Goal: Task Accomplishment & Management: Use online tool/utility

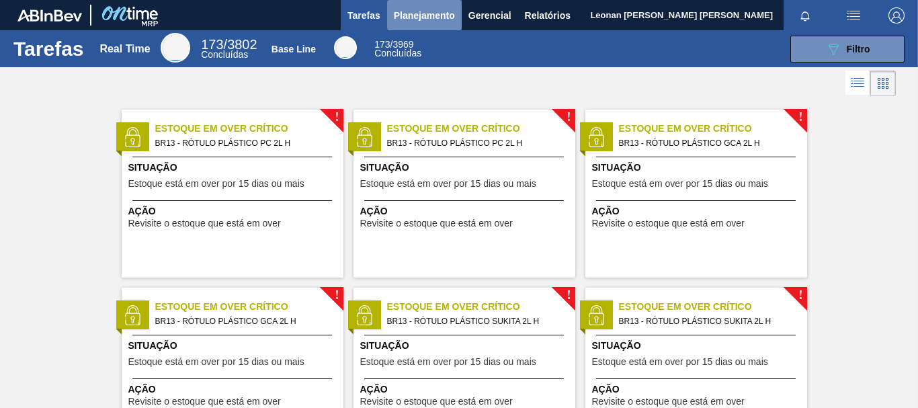
click at [438, 15] on span "Planejamento" at bounding box center [424, 15] width 61 height 16
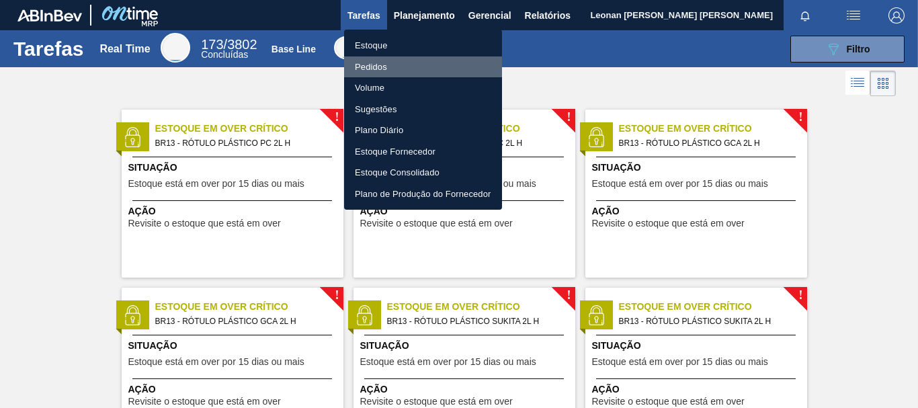
click at [374, 65] on li "Pedidos" at bounding box center [423, 66] width 158 height 21
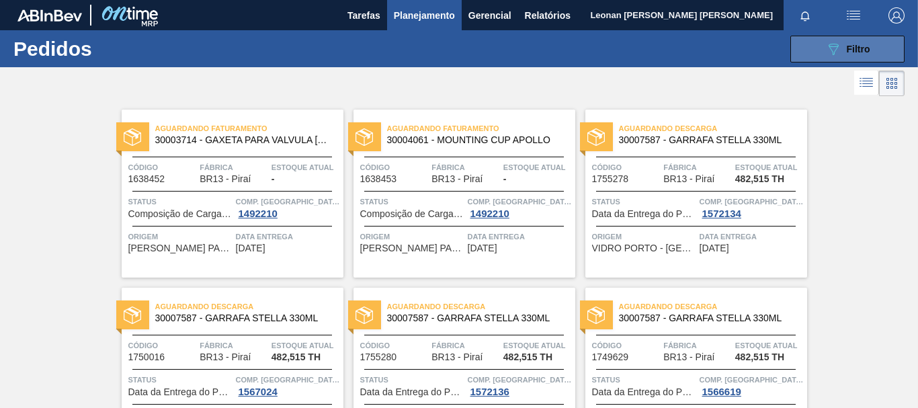
click at [827, 50] on icon "089F7B8B-B2A5-4AFE-B5C0-19BA573D28AC" at bounding box center [833, 49] width 16 height 16
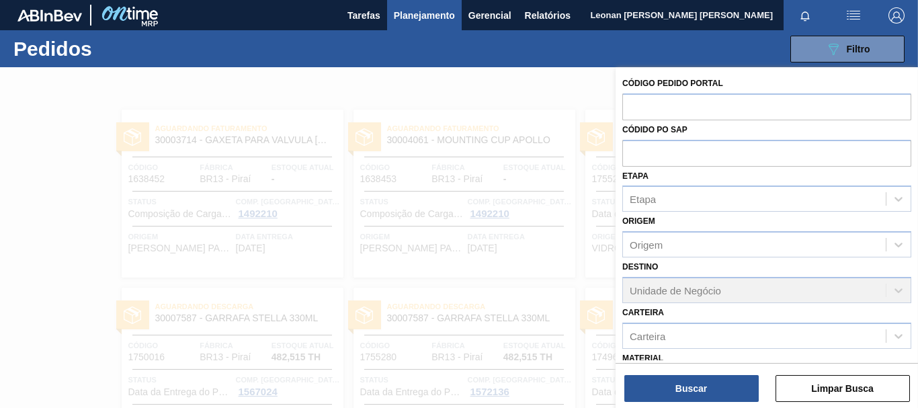
scroll to position [156, 0]
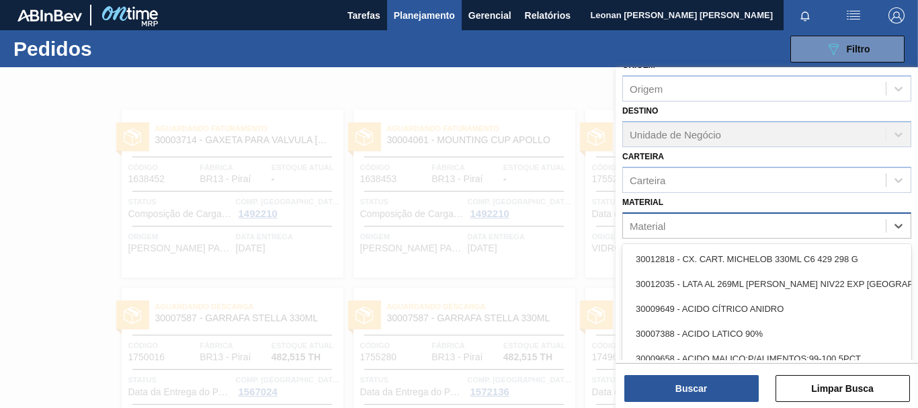
click at [846, 222] on div "Material" at bounding box center [754, 225] width 263 height 19
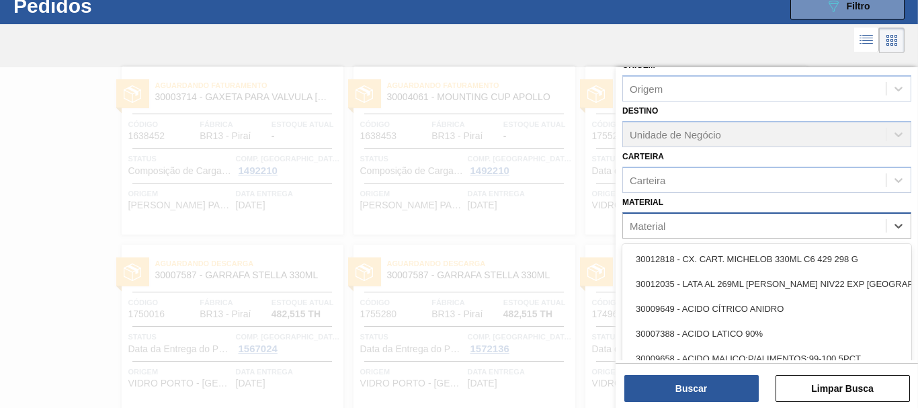
scroll to position [43, 0]
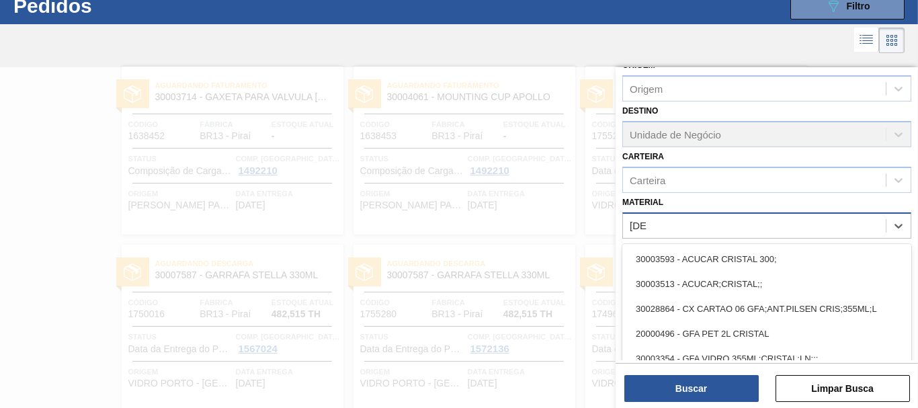
type input "[DEMOGRAPHIC_DATA]"
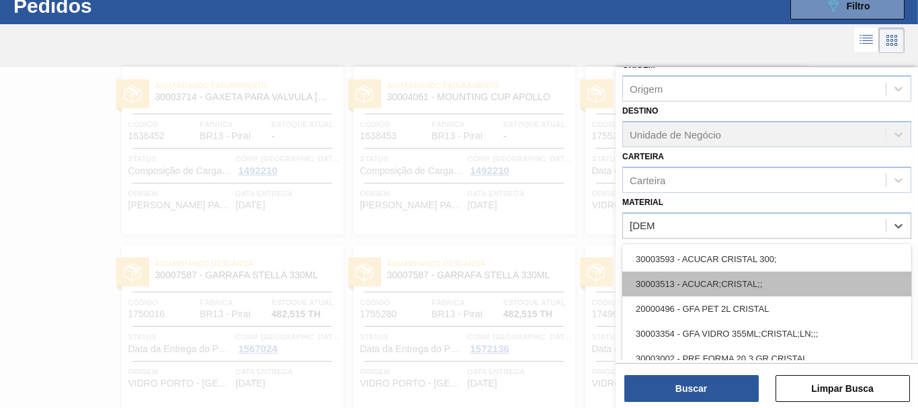
click at [729, 278] on div "30003513 - ACUCAR;CRISTAL;;" at bounding box center [766, 283] width 289 height 25
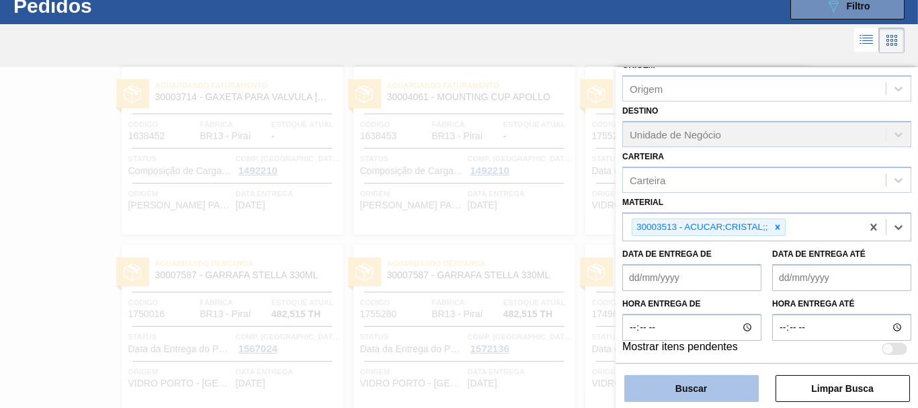
click at [698, 385] on button "Buscar" at bounding box center [691, 388] width 134 height 27
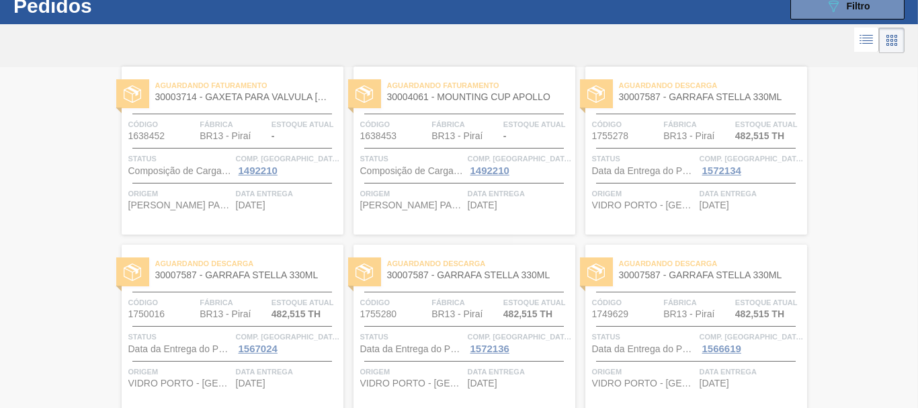
scroll to position [0, 0]
